Goal: Task Accomplishment & Management: Use online tool/utility

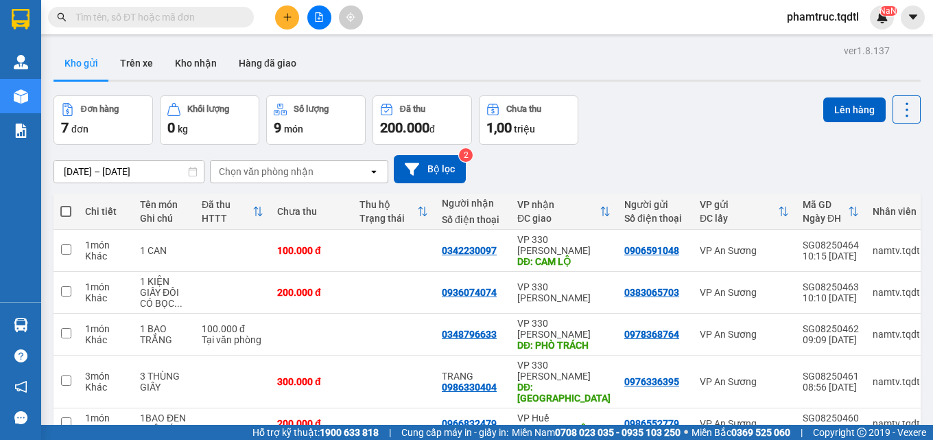
scroll to position [105, 0]
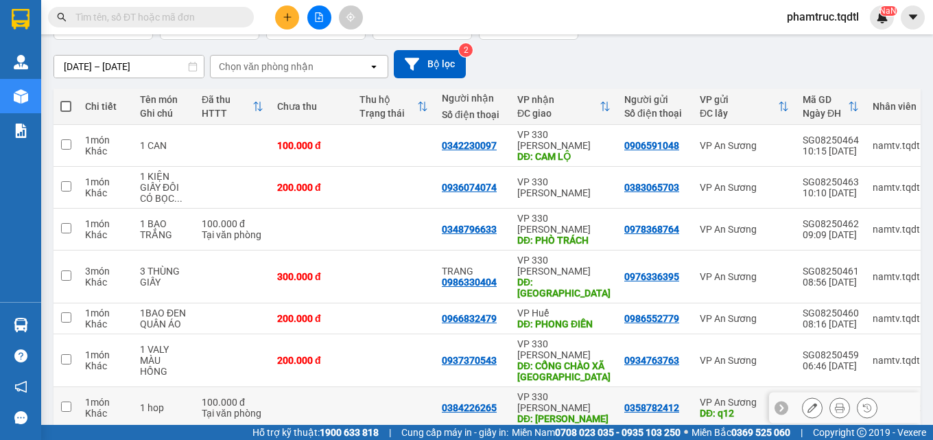
click at [64, 401] on input "checkbox" at bounding box center [66, 406] width 10 height 10
checkbox input "true"
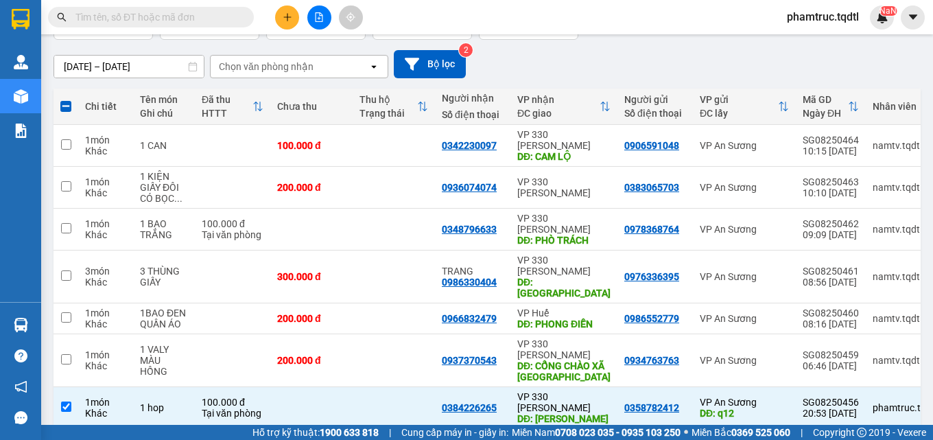
scroll to position [0, 0]
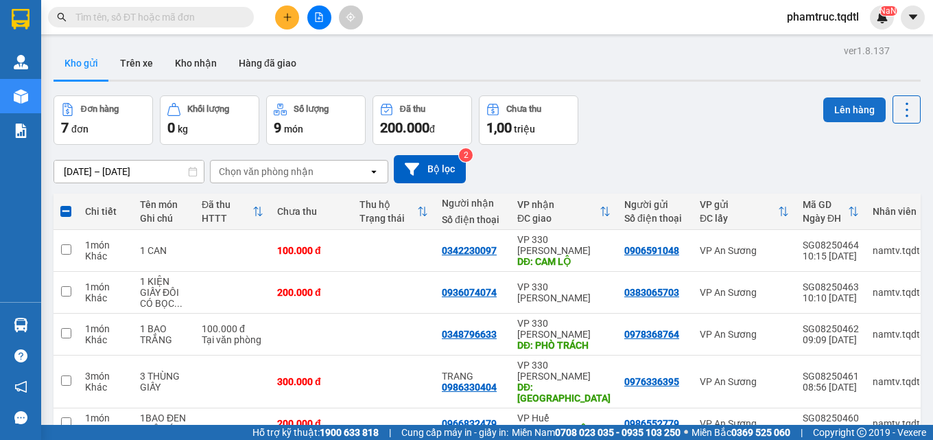
click at [827, 113] on button "Lên hàng" at bounding box center [854, 109] width 62 height 25
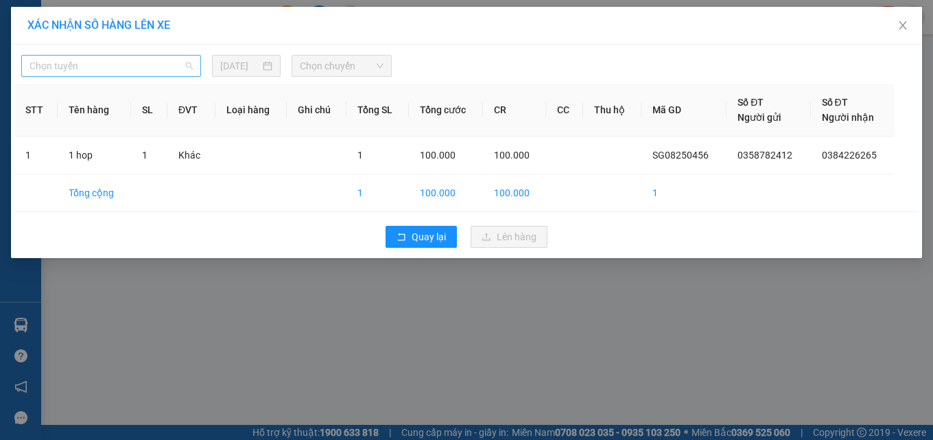
click at [169, 64] on span "Chọn tuyến" at bounding box center [111, 66] width 163 height 21
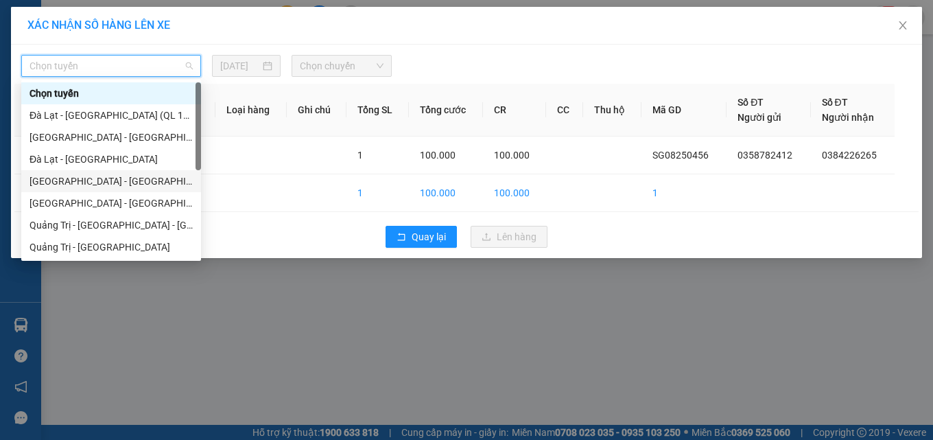
click at [67, 185] on div "[GEOGRAPHIC_DATA] - [GEOGRAPHIC_DATA]" at bounding box center [111, 181] width 163 height 15
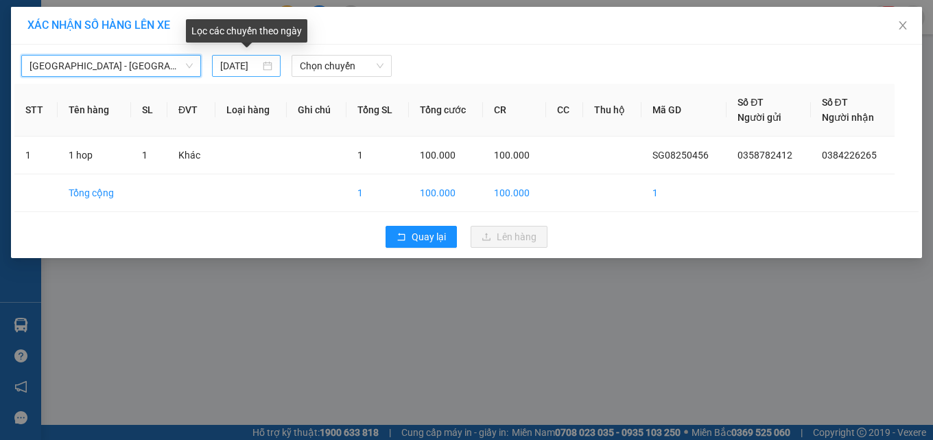
click at [230, 62] on input "[DATE]" at bounding box center [240, 65] width 40 height 15
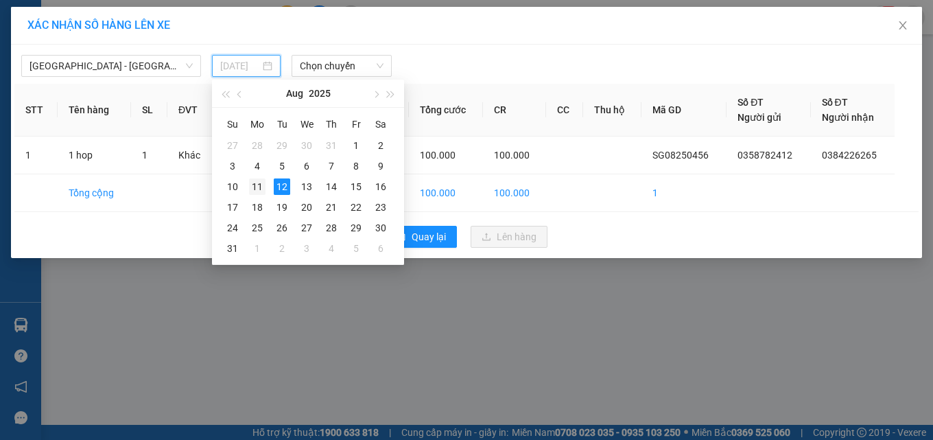
click at [255, 182] on div "11" at bounding box center [257, 186] width 16 height 16
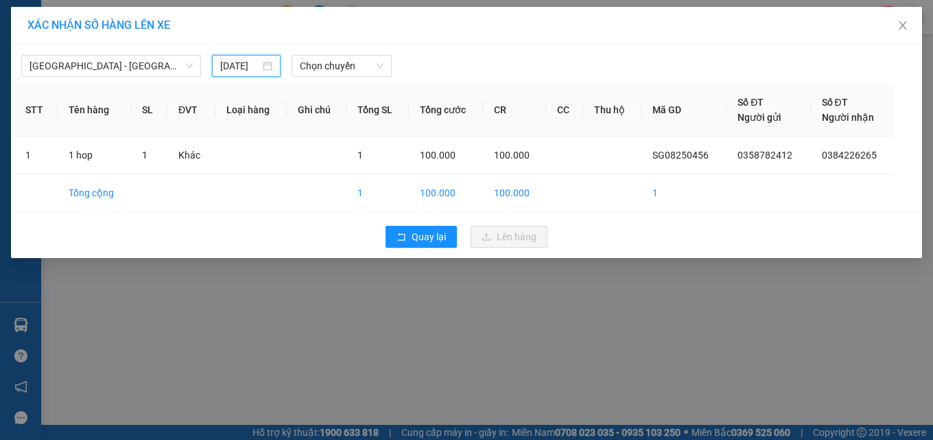
type input "[DATE]"
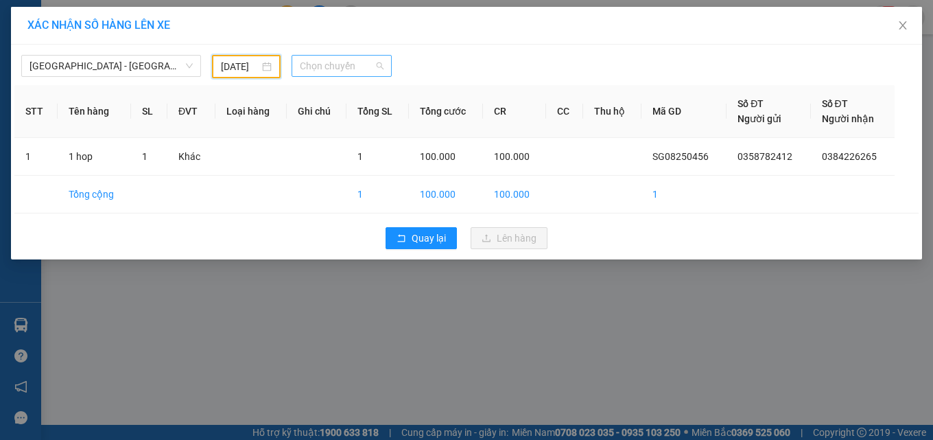
click at [348, 71] on span "Chọn chuyến" at bounding box center [342, 66] width 84 height 21
click at [449, 58] on div at bounding box center [582, 66] width 374 height 23
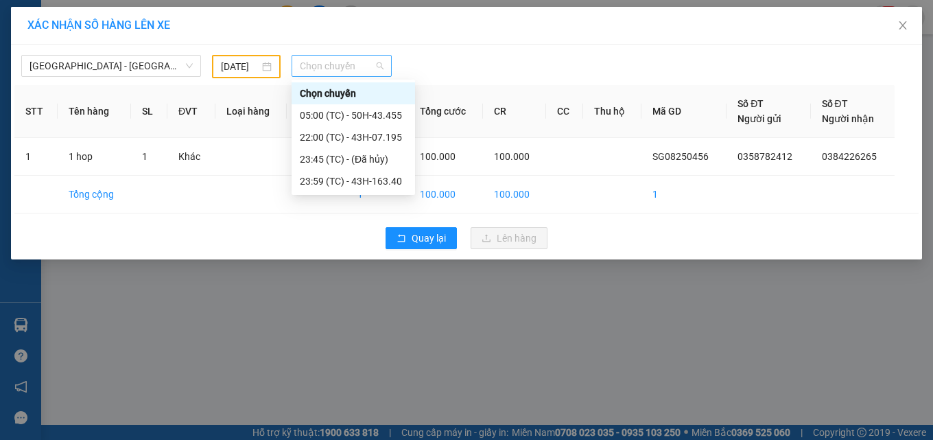
click at [353, 71] on span "Chọn chuyến" at bounding box center [342, 66] width 84 height 21
click at [387, 178] on div "23:59 (TC) - 43H-163.40" at bounding box center [353, 181] width 107 height 15
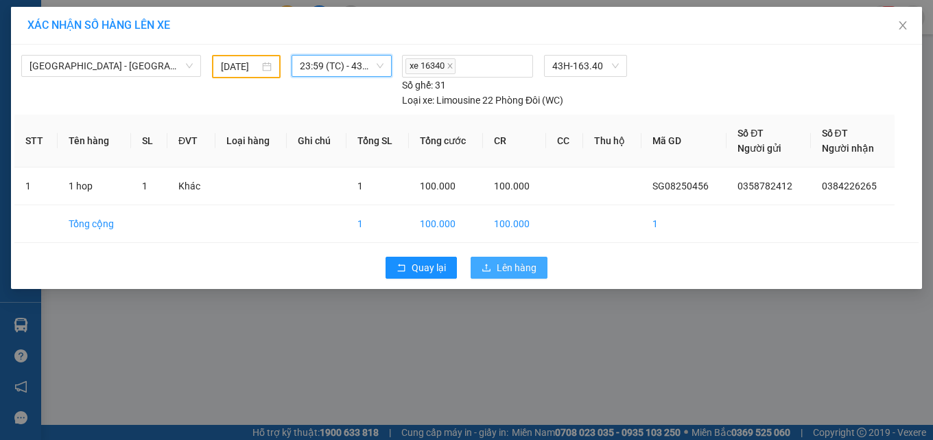
click at [508, 263] on span "Lên hàng" at bounding box center [517, 267] width 40 height 15
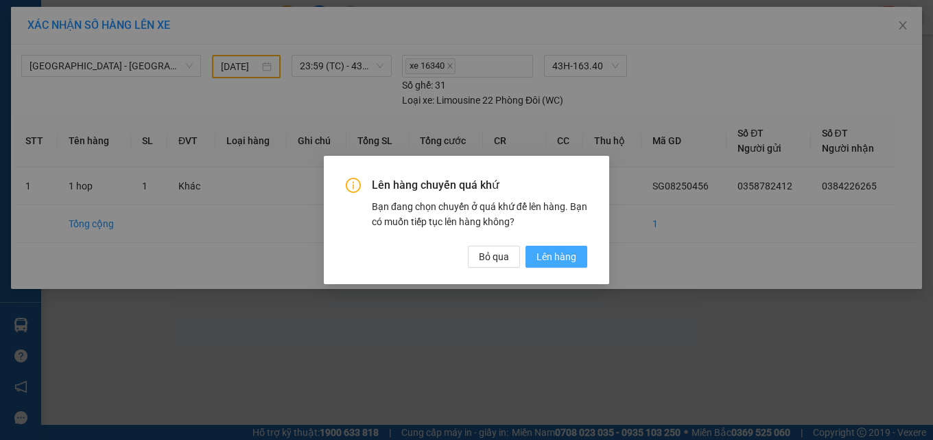
click at [554, 260] on span "Lên hàng" at bounding box center [556, 256] width 40 height 15
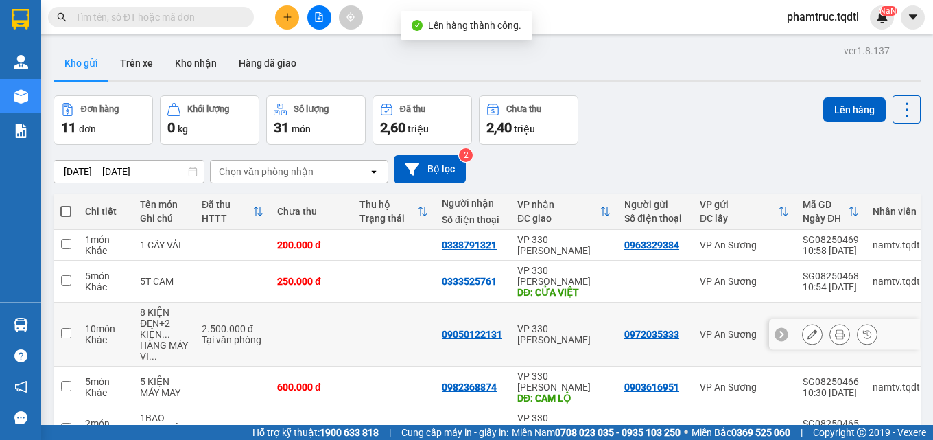
scroll to position [228, 0]
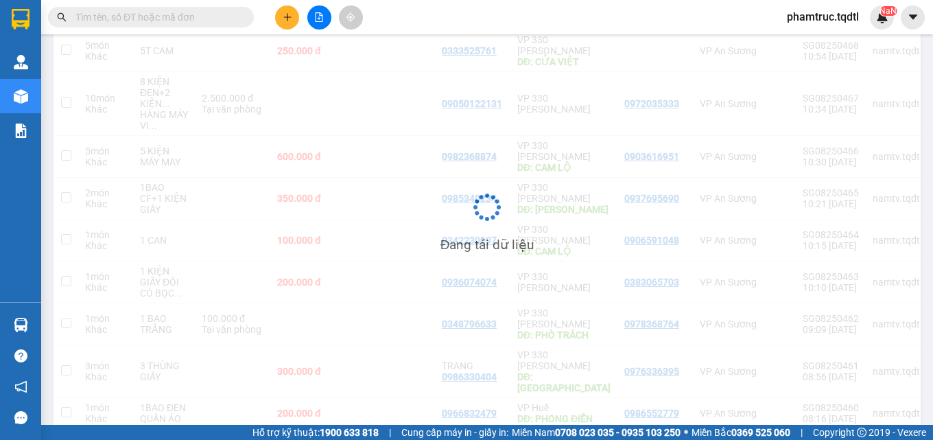
scroll to position [63, 0]
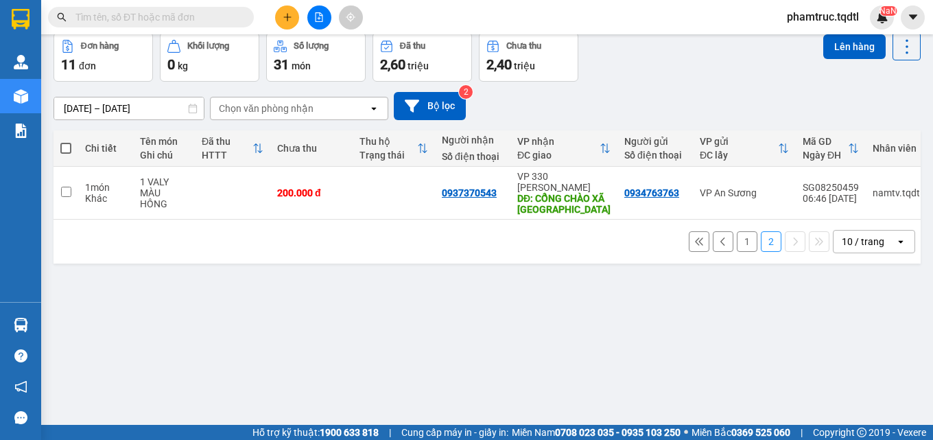
click at [737, 233] on button "1" at bounding box center [747, 241] width 21 height 21
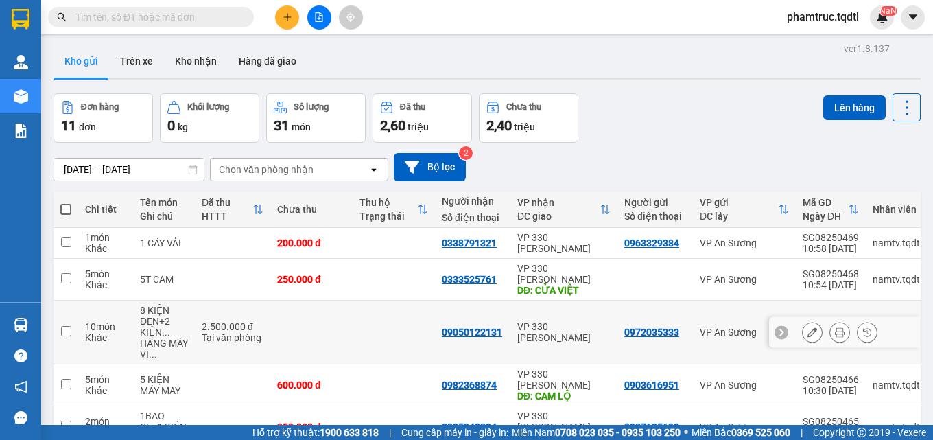
scroll to position [0, 0]
